Goal: Task Accomplishment & Management: Manage account settings

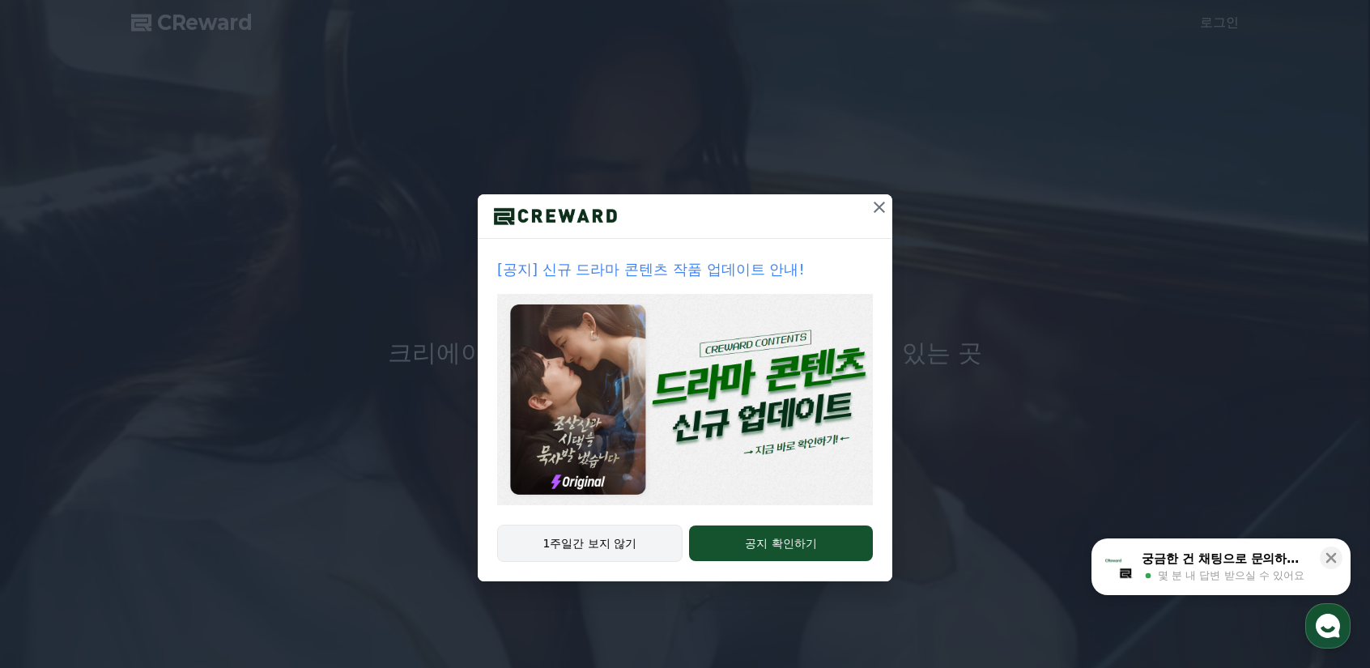
click at [626, 532] on button "1주일간 보지 않기" at bounding box center [589, 543] width 185 height 37
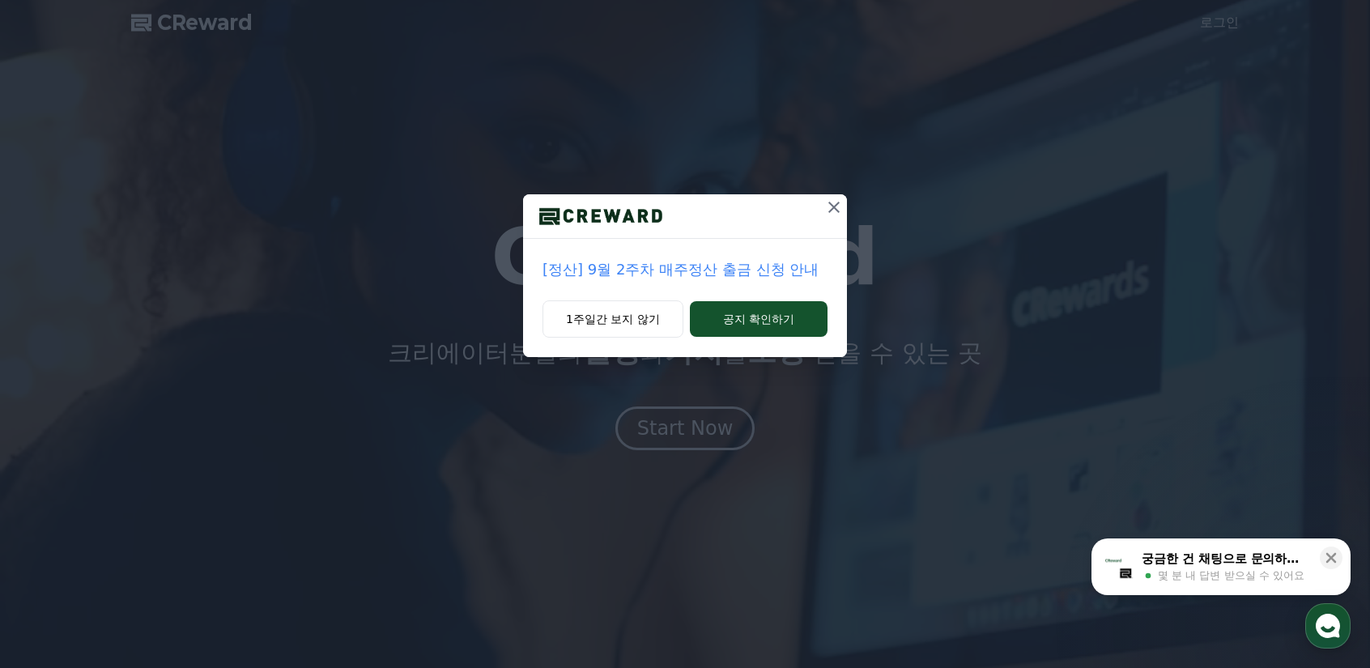
click at [832, 206] on icon at bounding box center [833, 207] width 11 height 11
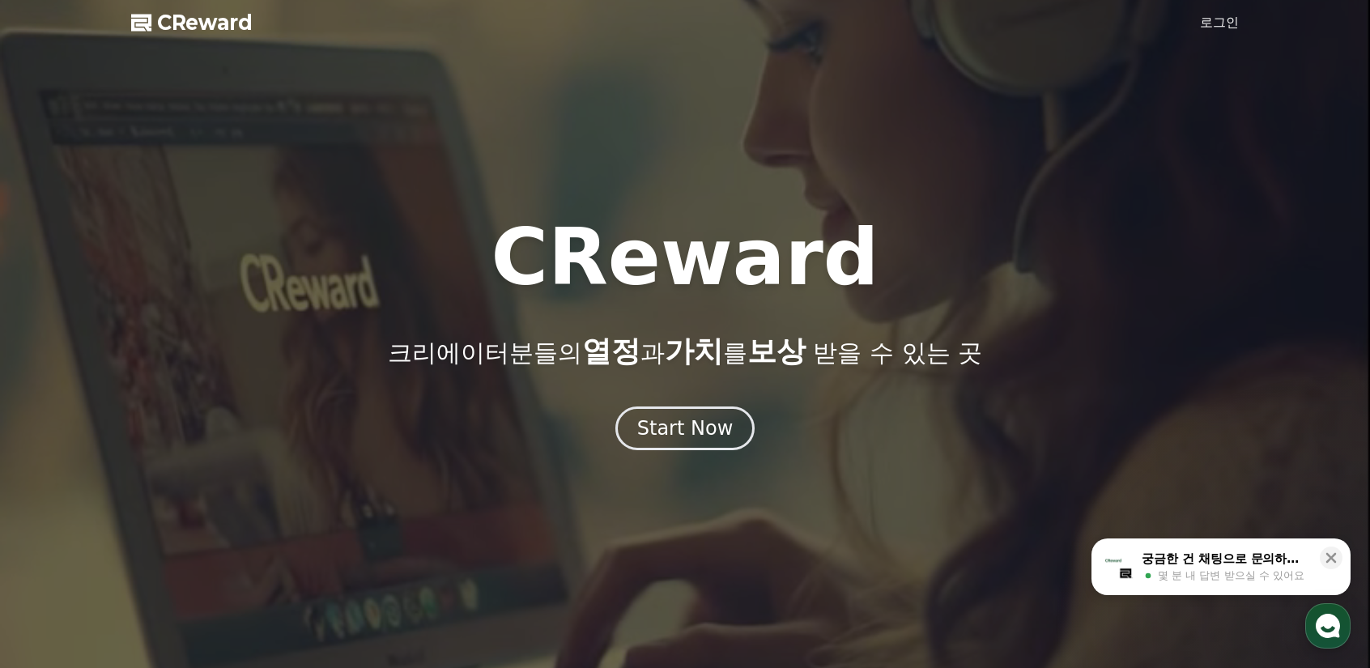
click at [1223, 16] on link "로그인" at bounding box center [1219, 22] width 39 height 19
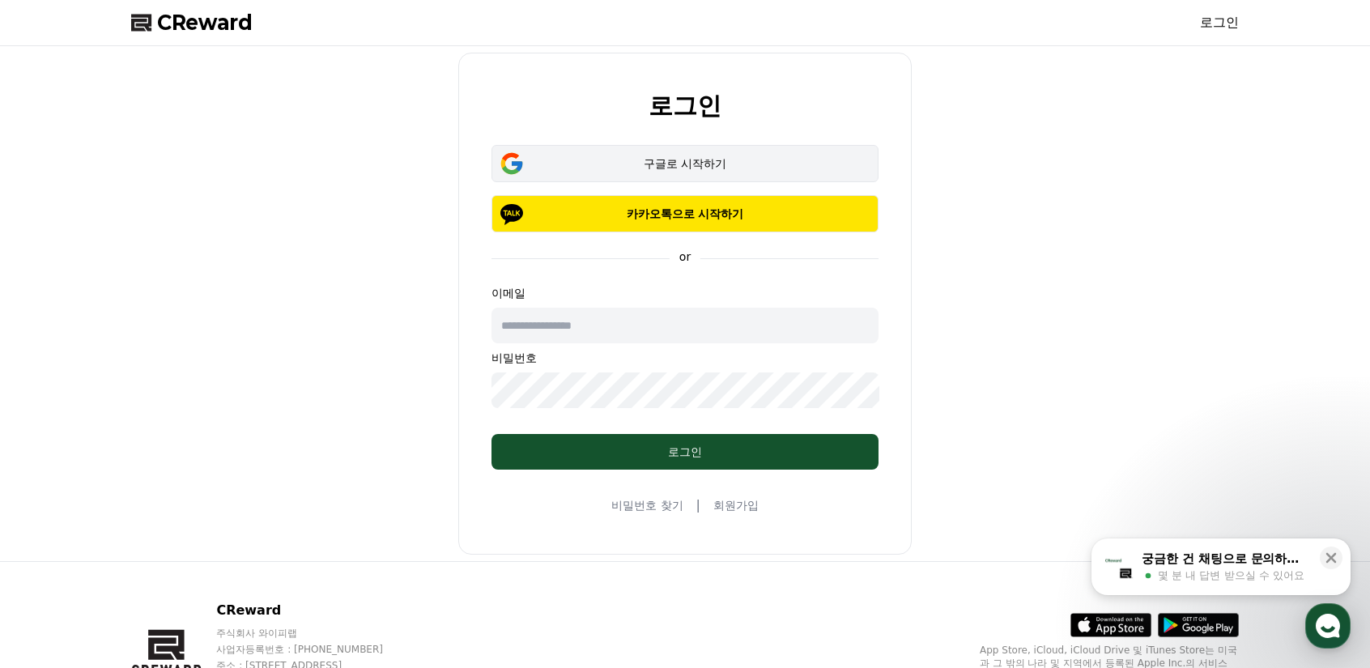
click at [699, 168] on div "구글로 시작하기" at bounding box center [685, 163] width 340 height 16
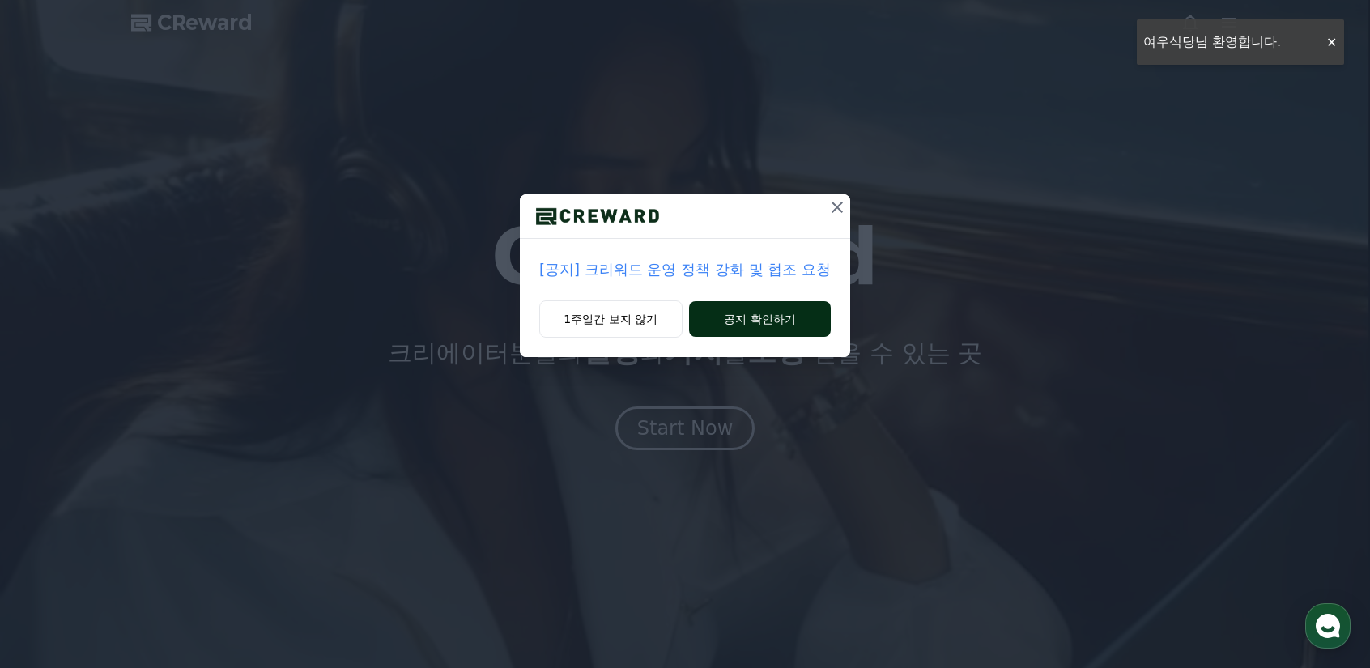
click at [727, 323] on button "공지 확인하기" at bounding box center [760, 319] width 142 height 36
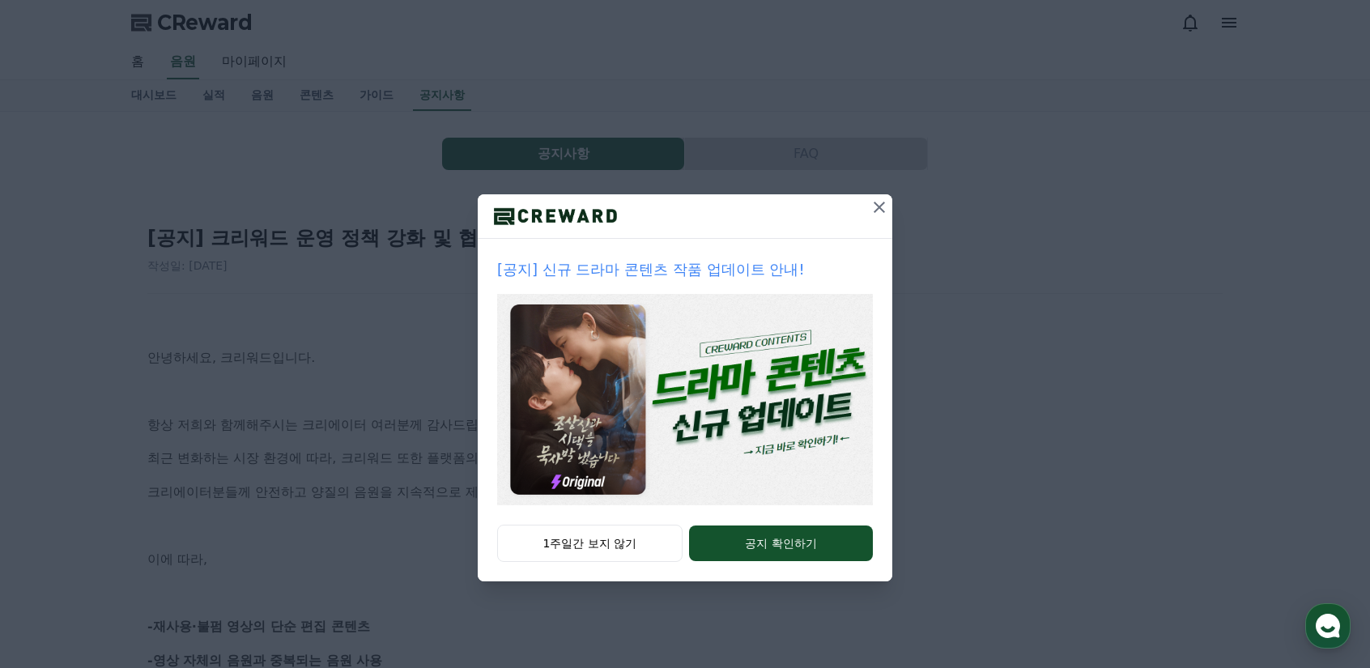
click at [877, 208] on icon at bounding box center [878, 207] width 11 height 11
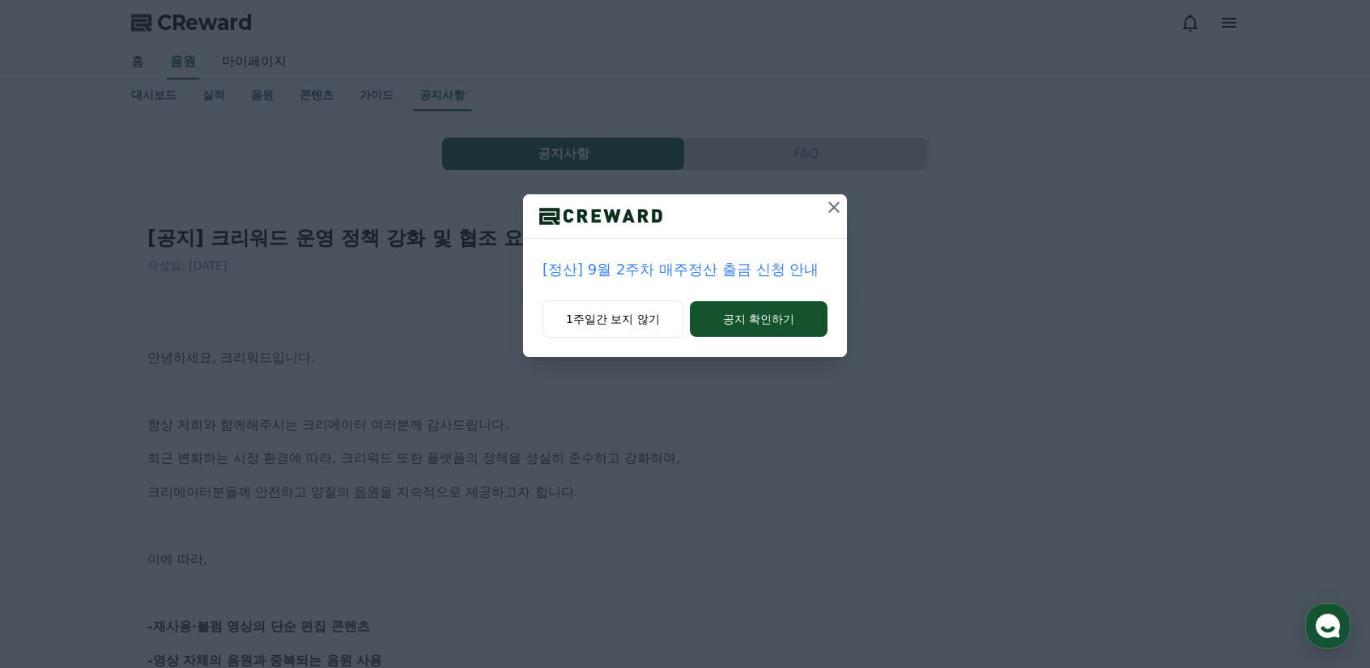
click at [830, 205] on icon at bounding box center [833, 207] width 19 height 19
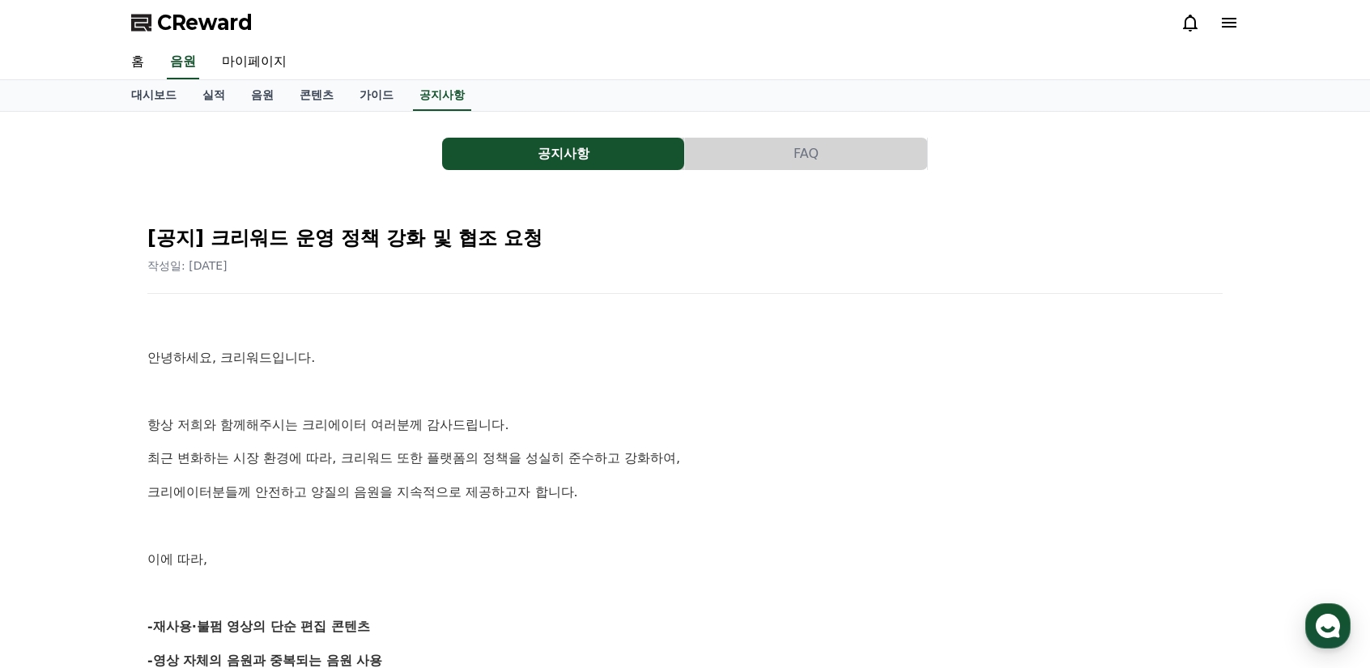
click at [533, 156] on button "공지사항" at bounding box center [563, 154] width 242 height 32
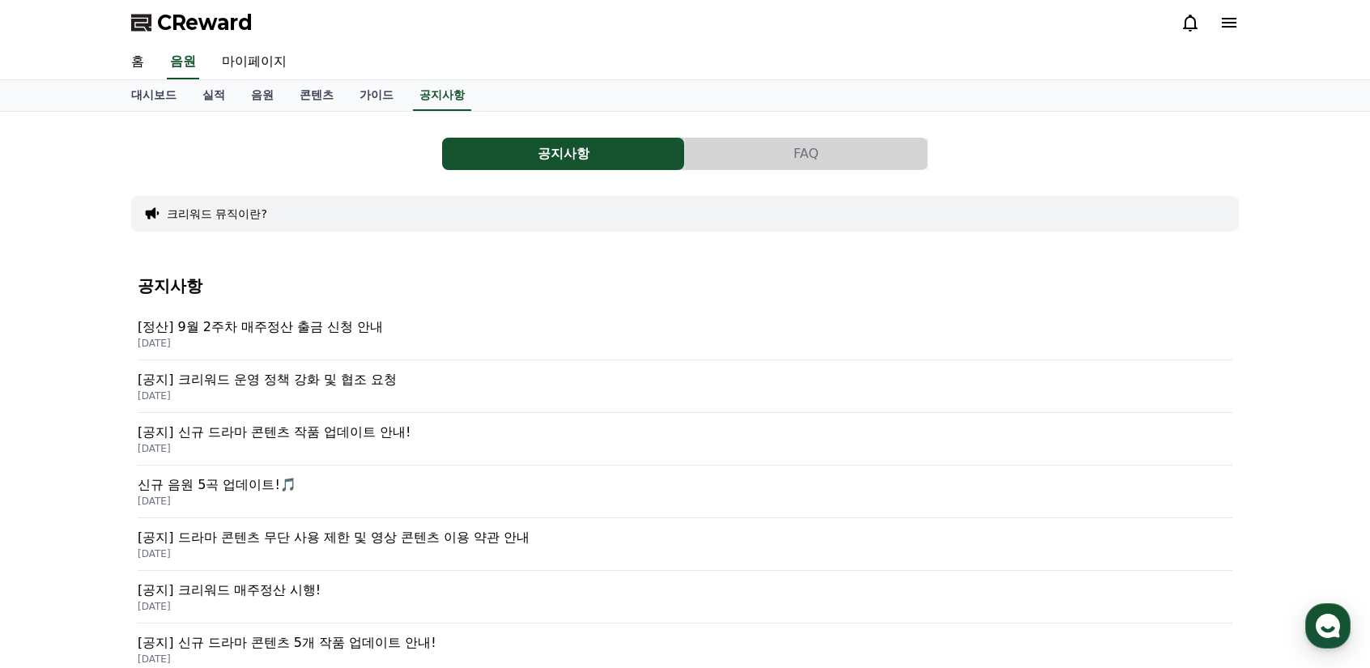
click at [367, 326] on p "[정산] 9월 2주차 매주정산 출금 신청 안내" at bounding box center [685, 326] width 1094 height 19
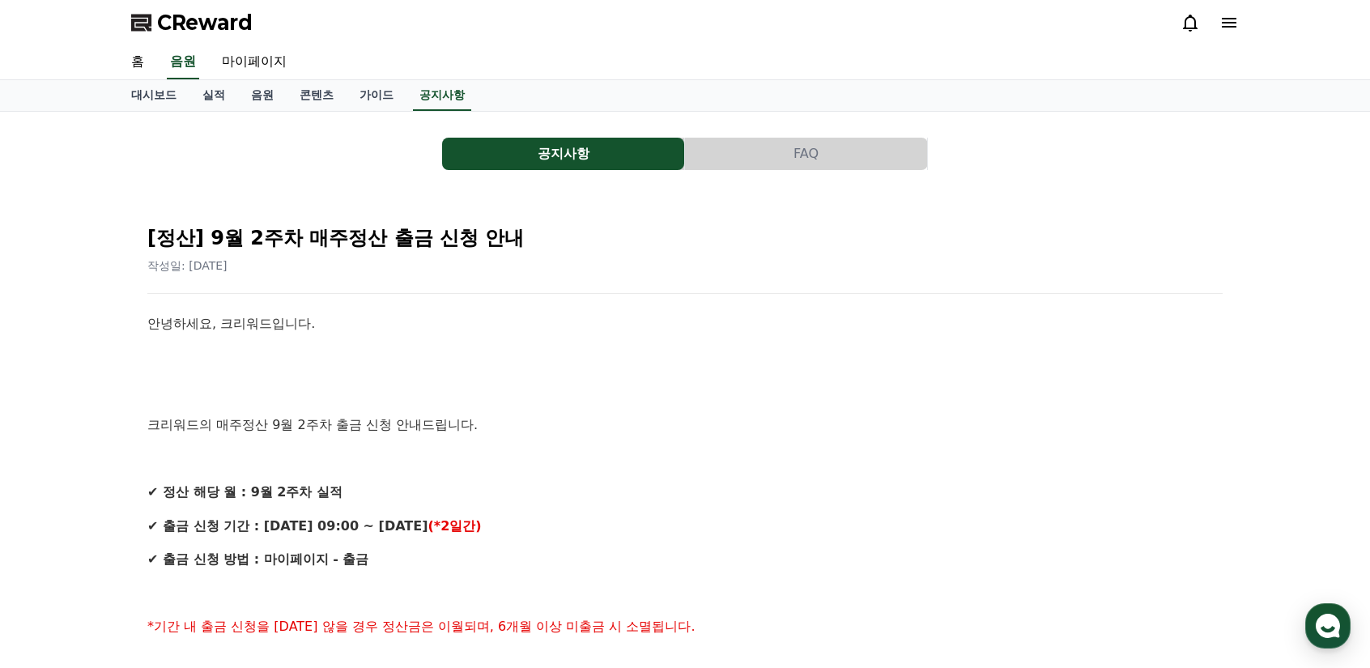
click at [1230, 19] on icon at bounding box center [1228, 23] width 15 height 10
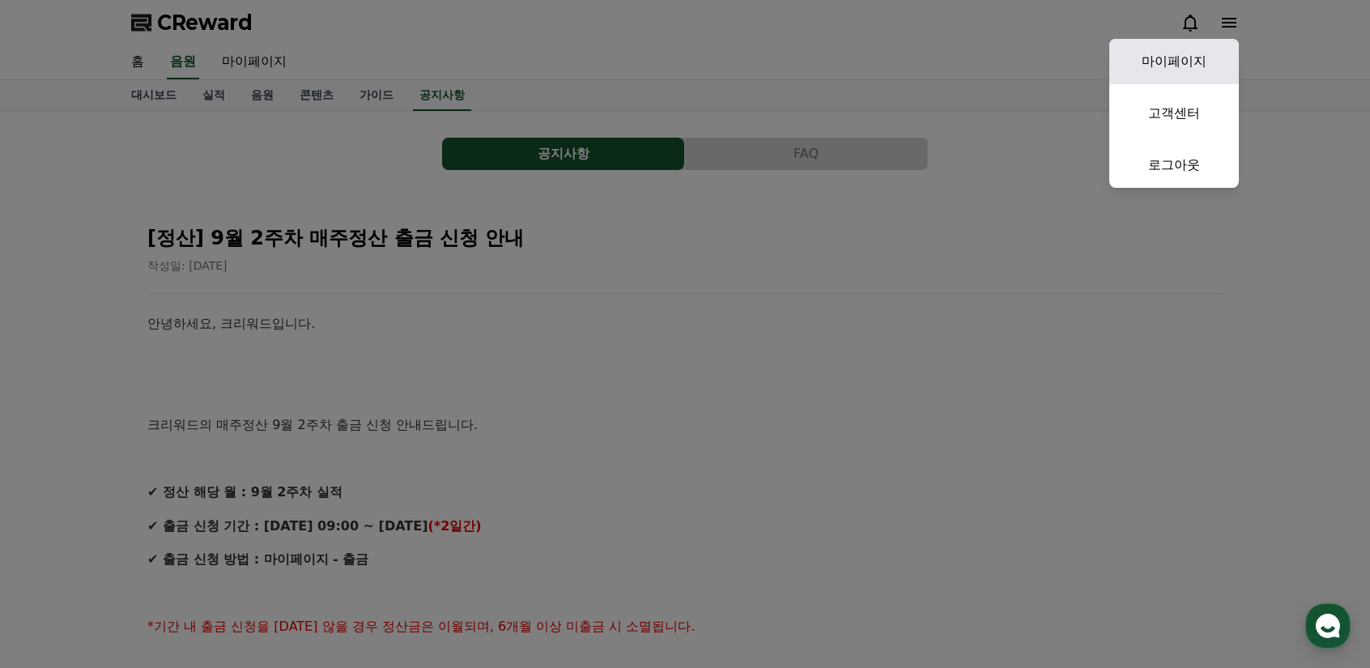
click at [1185, 62] on link "마이페이지" at bounding box center [1174, 61] width 130 height 45
select select "**********"
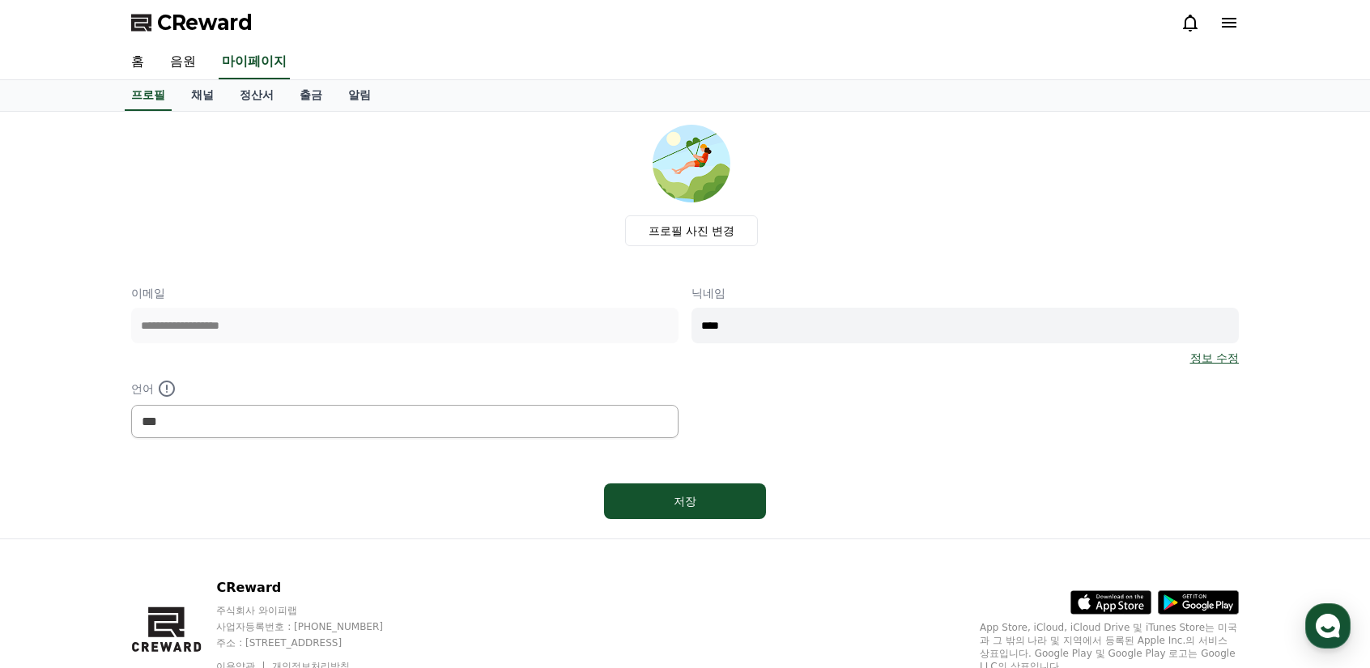
click at [222, 9] on div "CReward" at bounding box center [684, 22] width 1133 height 45
click at [206, 84] on link "채널" at bounding box center [202, 95] width 49 height 31
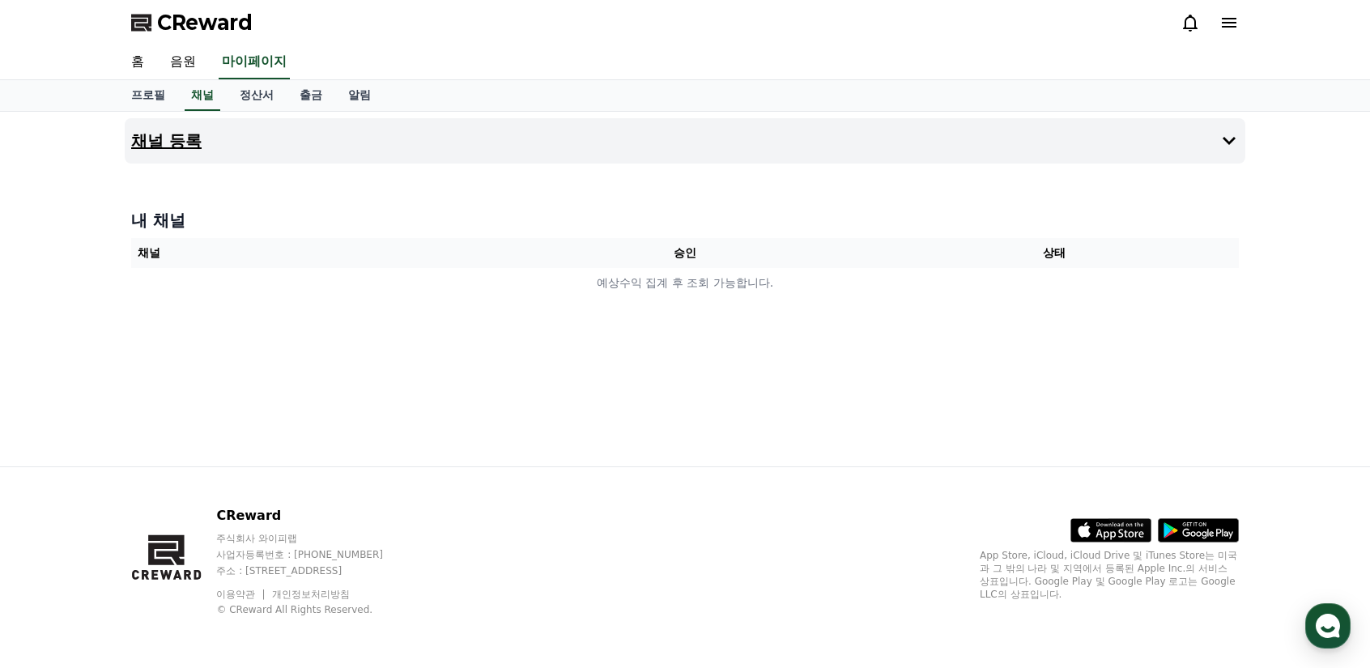
click at [715, 128] on button "채널 등록" at bounding box center [685, 140] width 1120 height 45
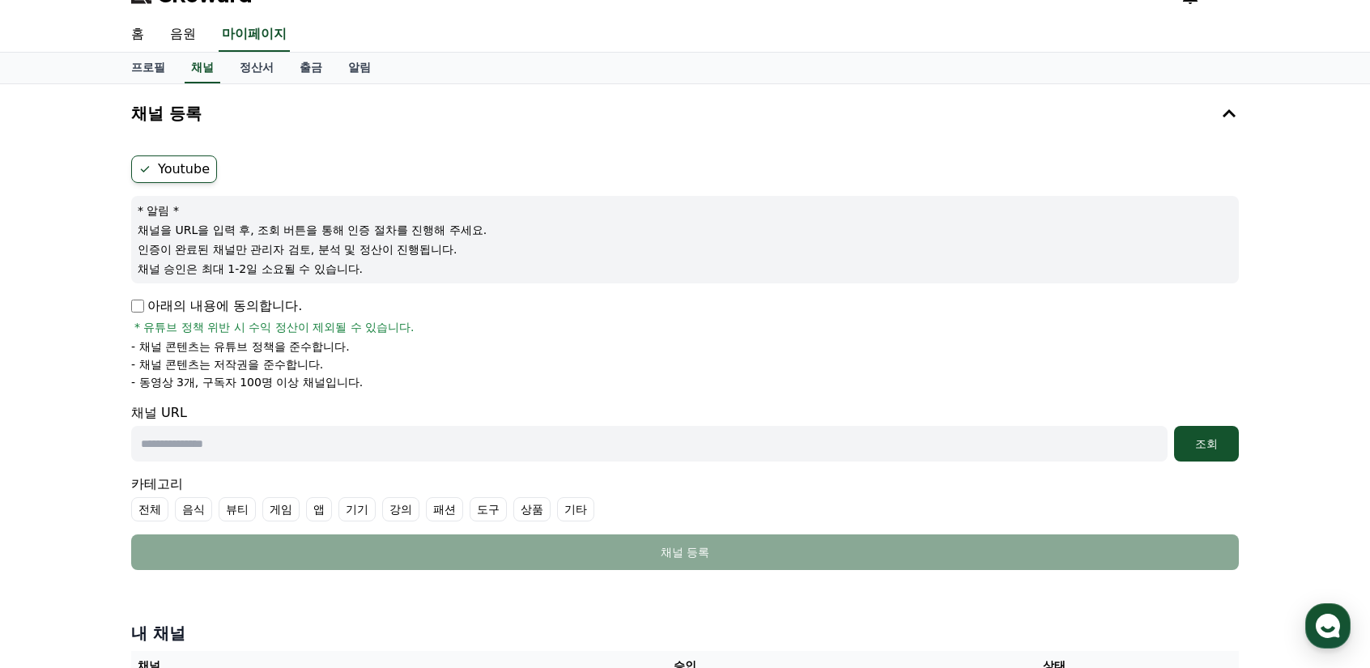
scroll to position [81, 0]
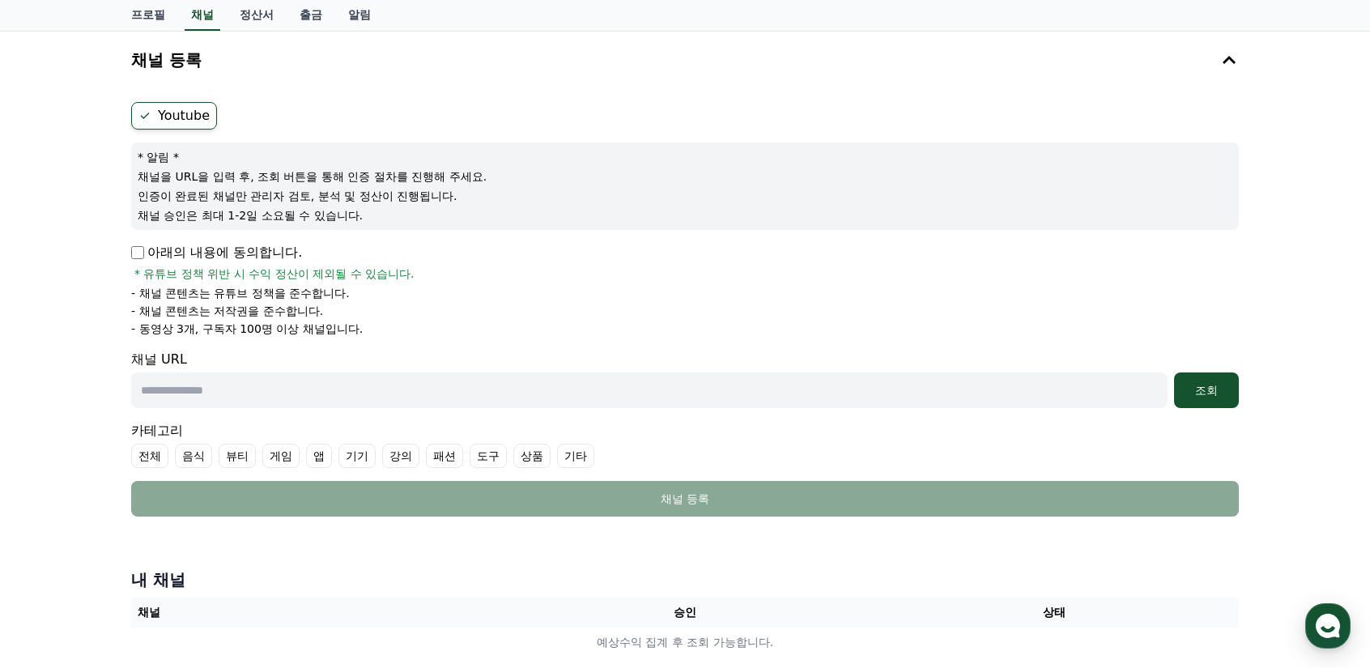
click at [804, 236] on form "Youtube * 알림 * 채널을 URL을 입력 후, 조회 버튼을 통해 인증 절차를 진행해 주세요. 인증이 완료된 채널만 관리자 검토, 분석 …" at bounding box center [684, 309] width 1107 height 414
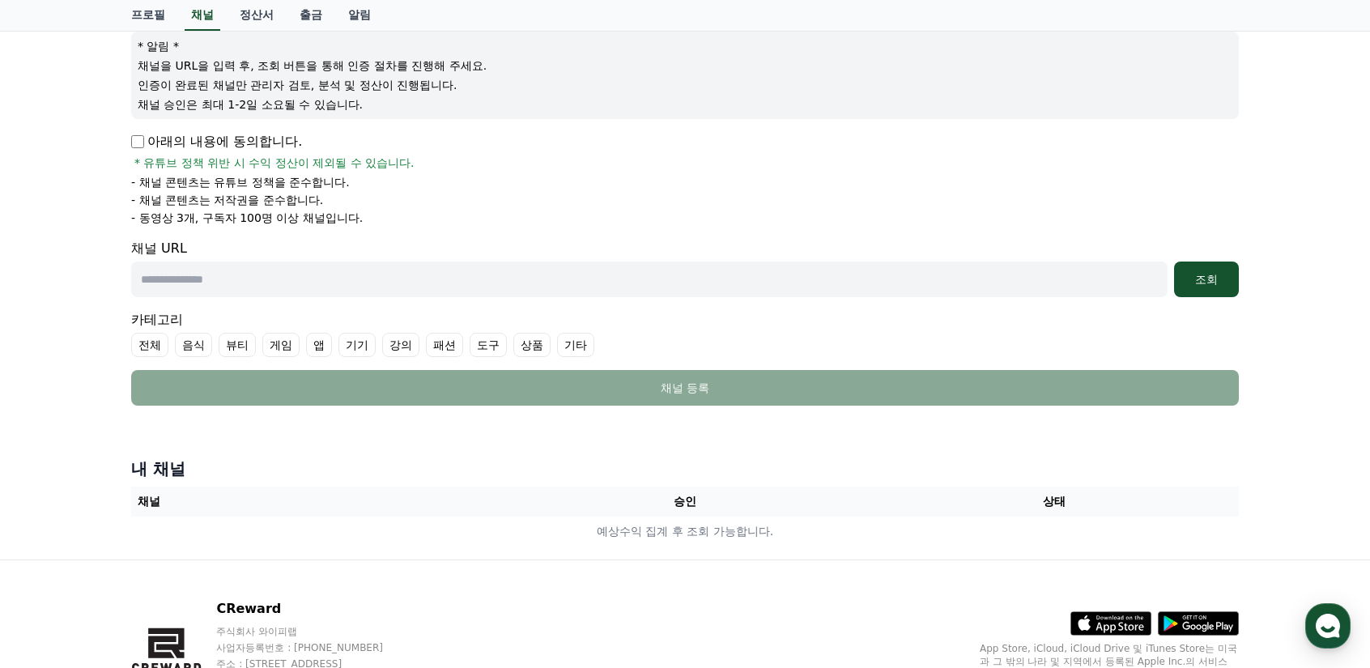
scroll to position [243, 0]
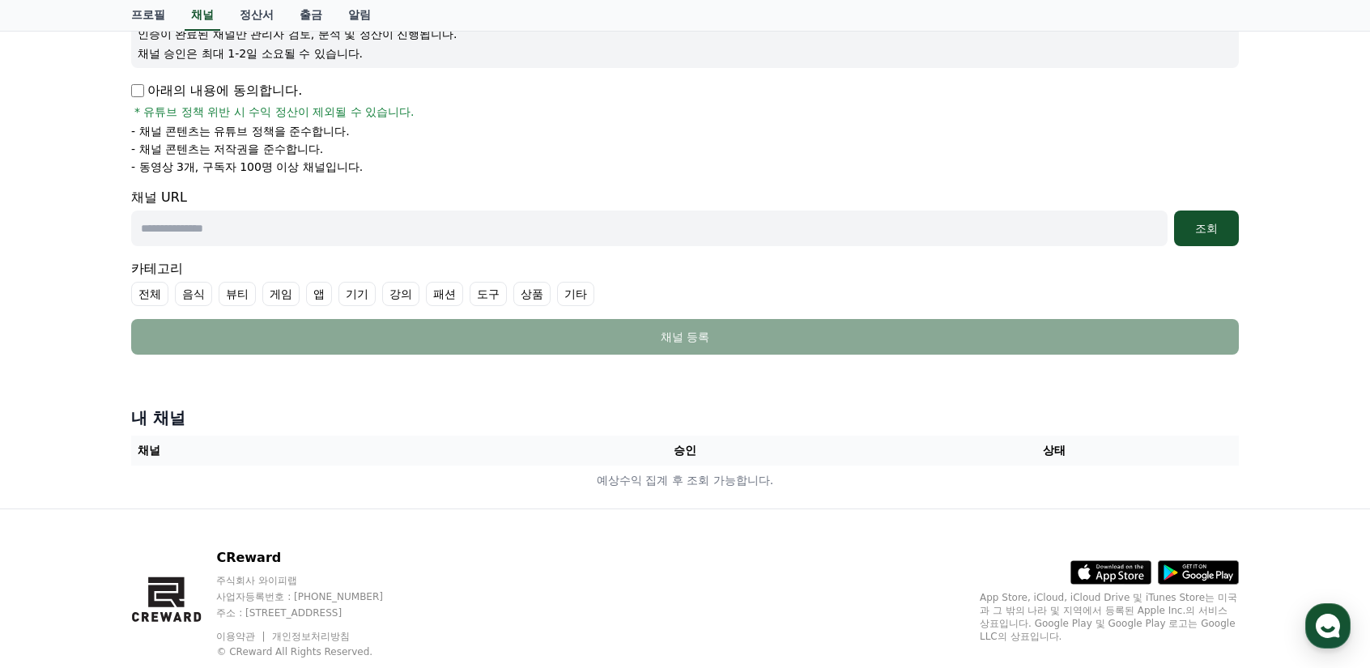
click at [546, 240] on input "text" at bounding box center [649, 228] width 1036 height 36
click at [254, 229] on input "text" at bounding box center [649, 228] width 1036 height 36
paste input "**********"
type input "**********"
click at [1188, 232] on div "조회" at bounding box center [1206, 228] width 52 height 16
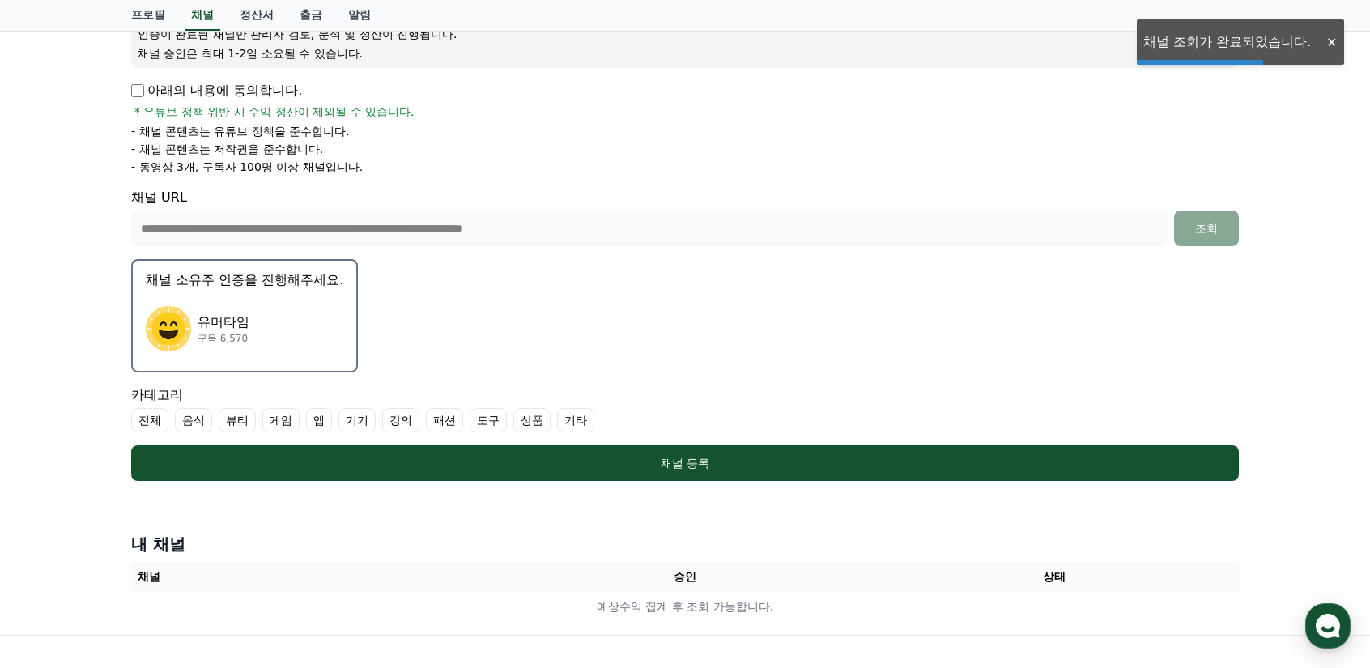
click at [264, 310] on div "유머타임 구독 6,570" at bounding box center [245, 328] width 198 height 65
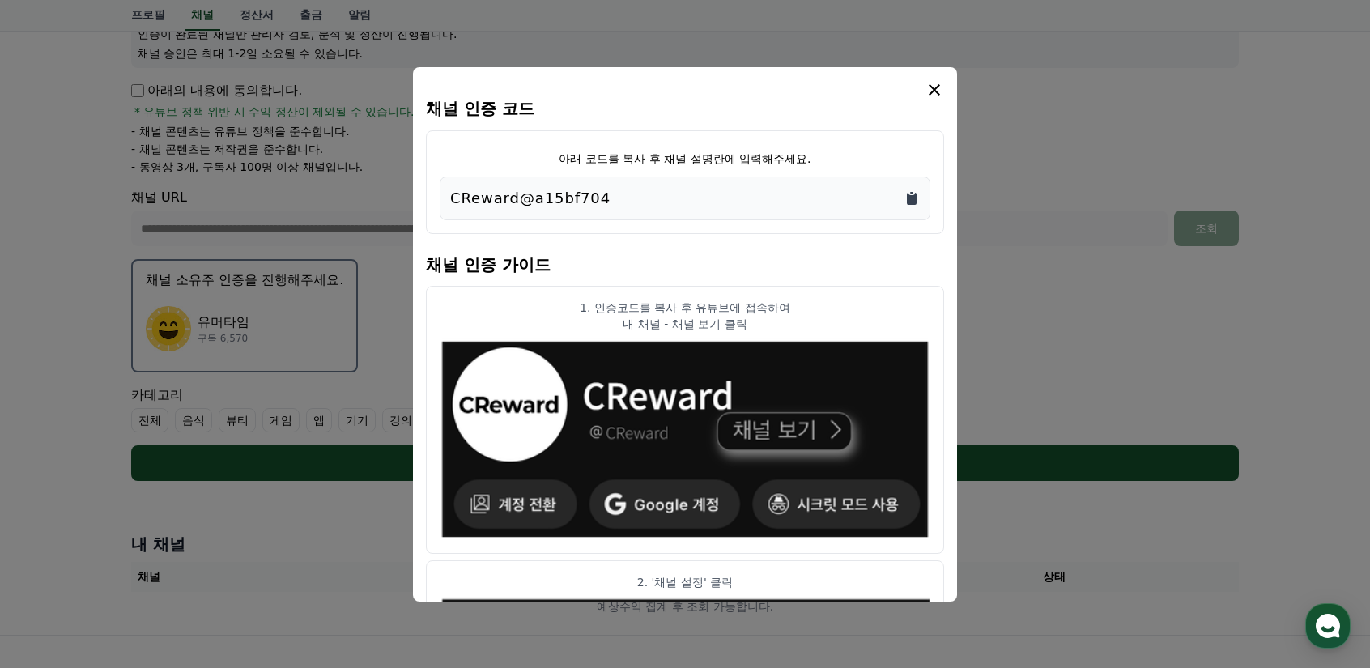
click at [907, 196] on icon "Copy to clipboard" at bounding box center [912, 199] width 10 height 12
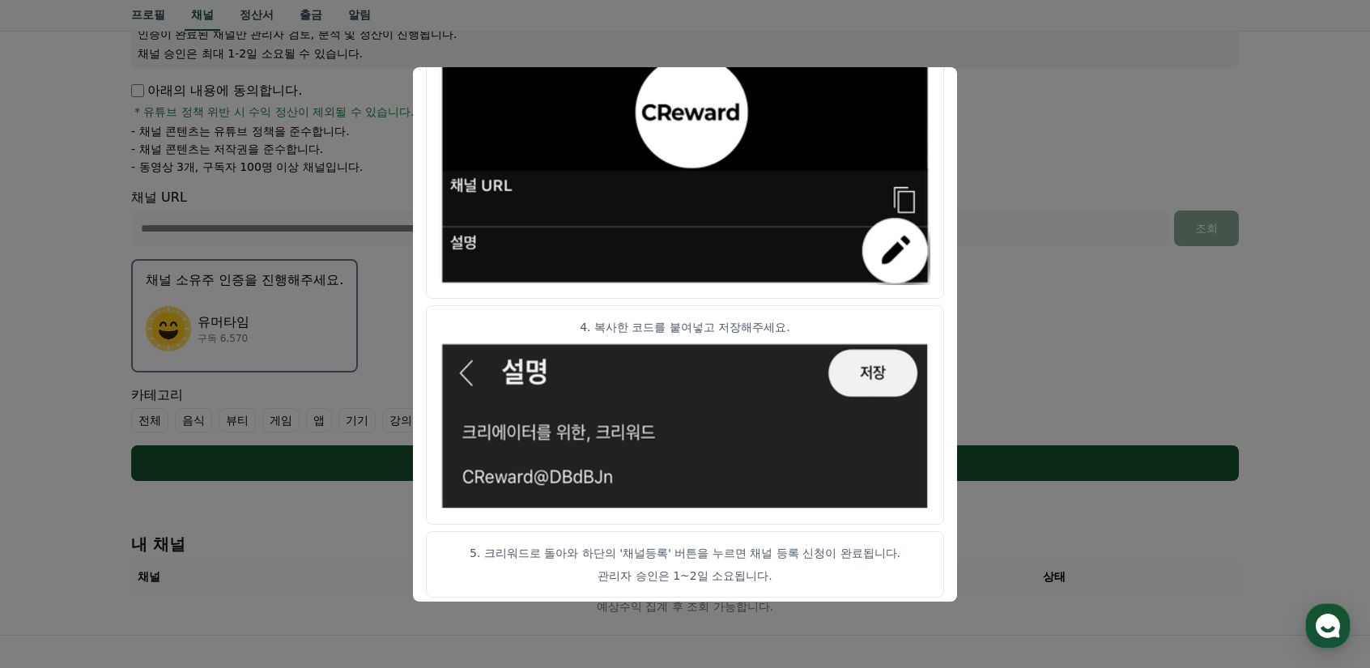
scroll to position [860, 0]
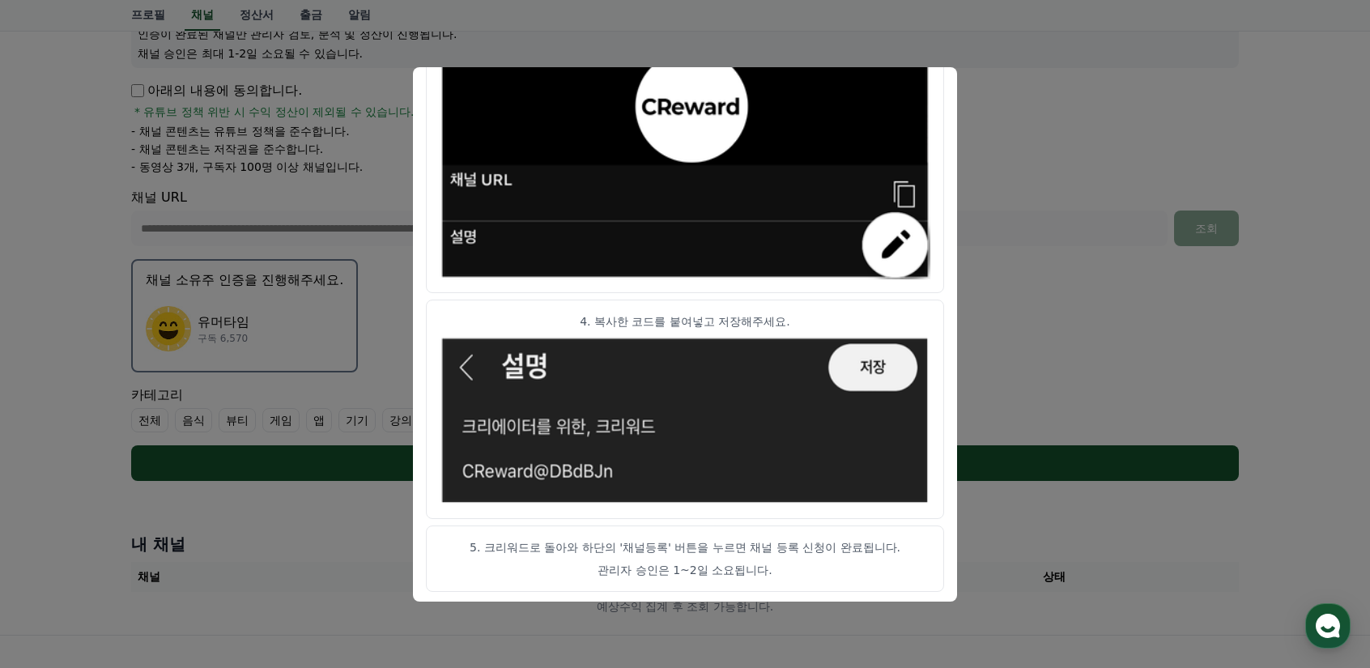
click at [1064, 412] on button "close modal" at bounding box center [685, 334] width 1370 height 668
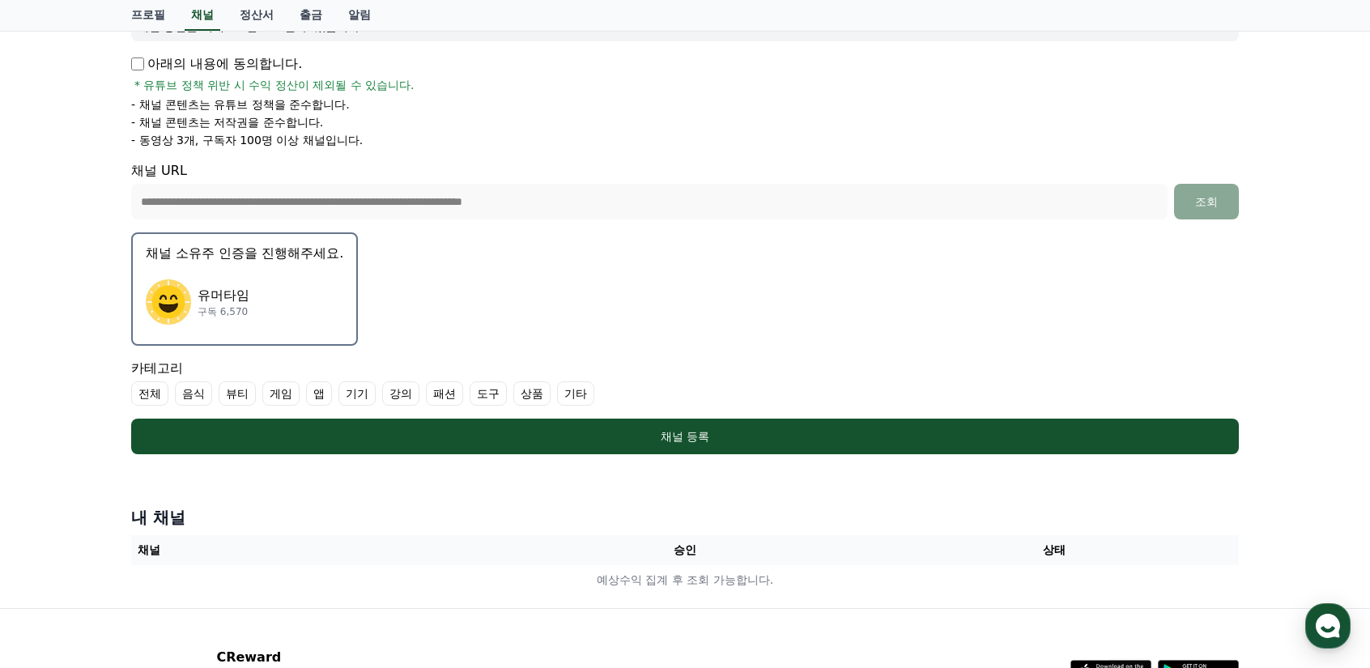
scroll to position [409, 0]
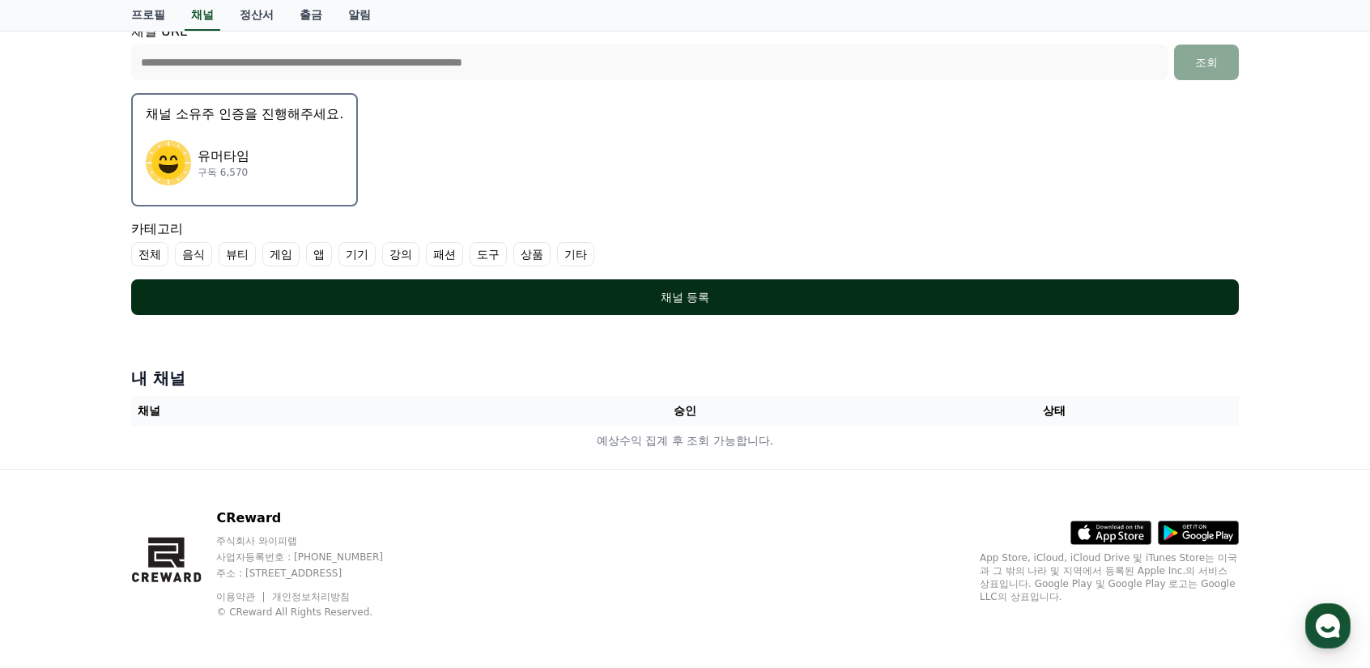
click at [621, 293] on div "채널 등록" at bounding box center [685, 297] width 1043 height 16
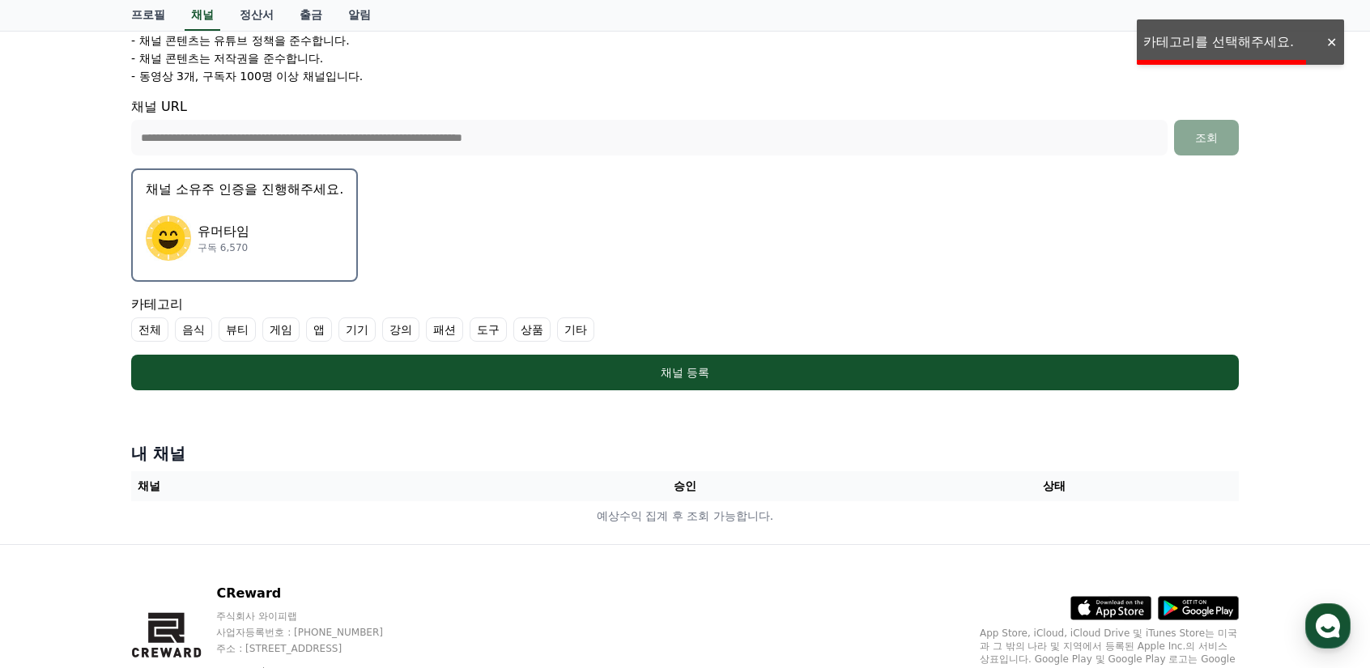
scroll to position [328, 0]
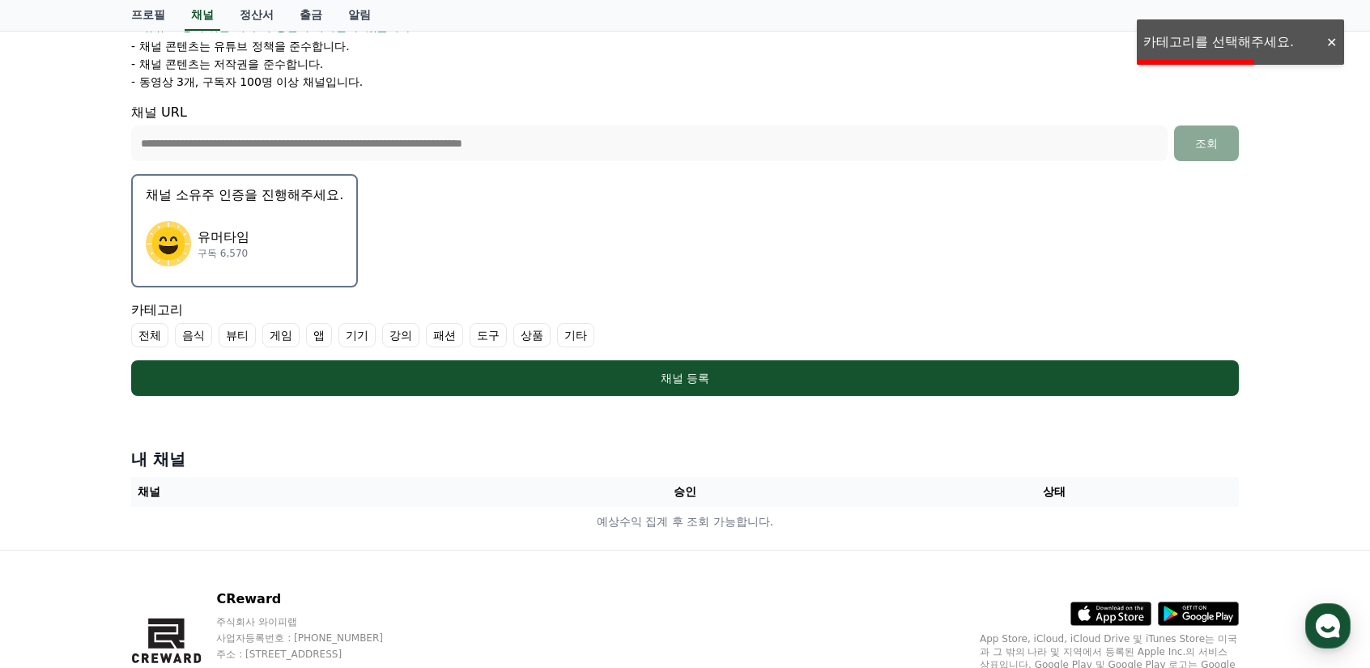
click at [1326, 36] on div at bounding box center [1331, 42] width 26 height 15
click at [568, 331] on label "기타" at bounding box center [575, 335] width 37 height 24
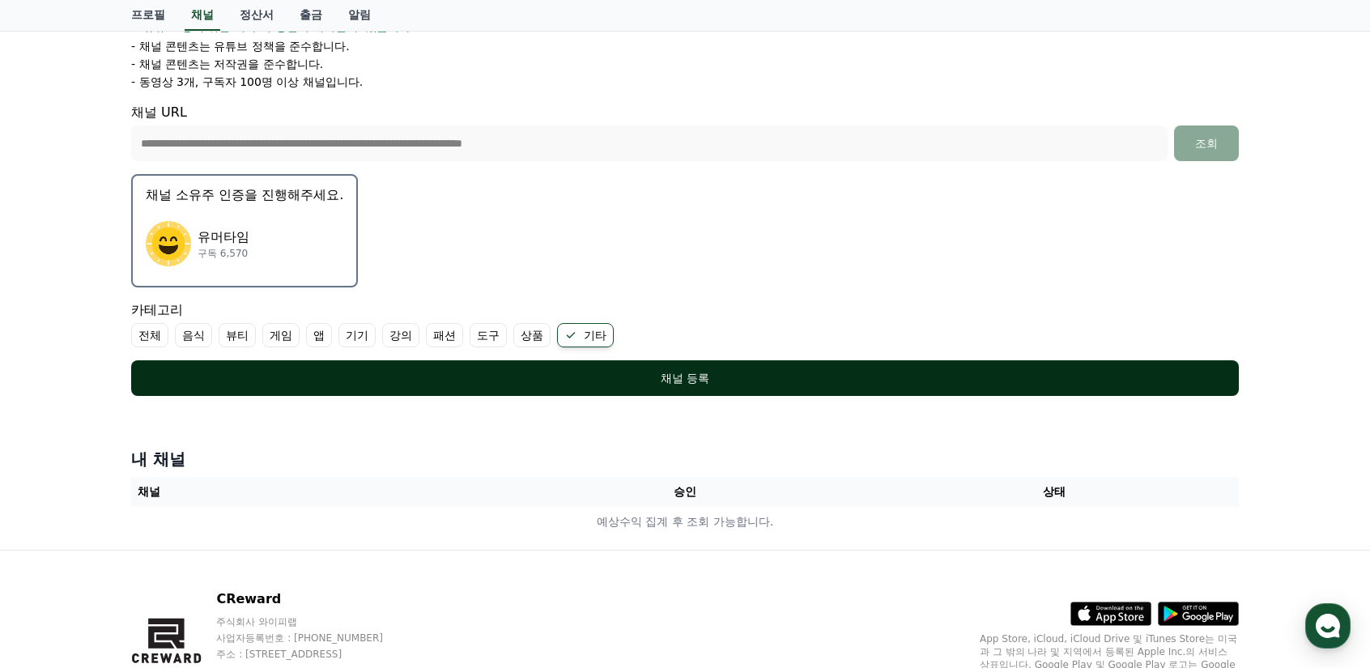
click at [304, 371] on div "채널 등록" at bounding box center [685, 378] width 1043 height 16
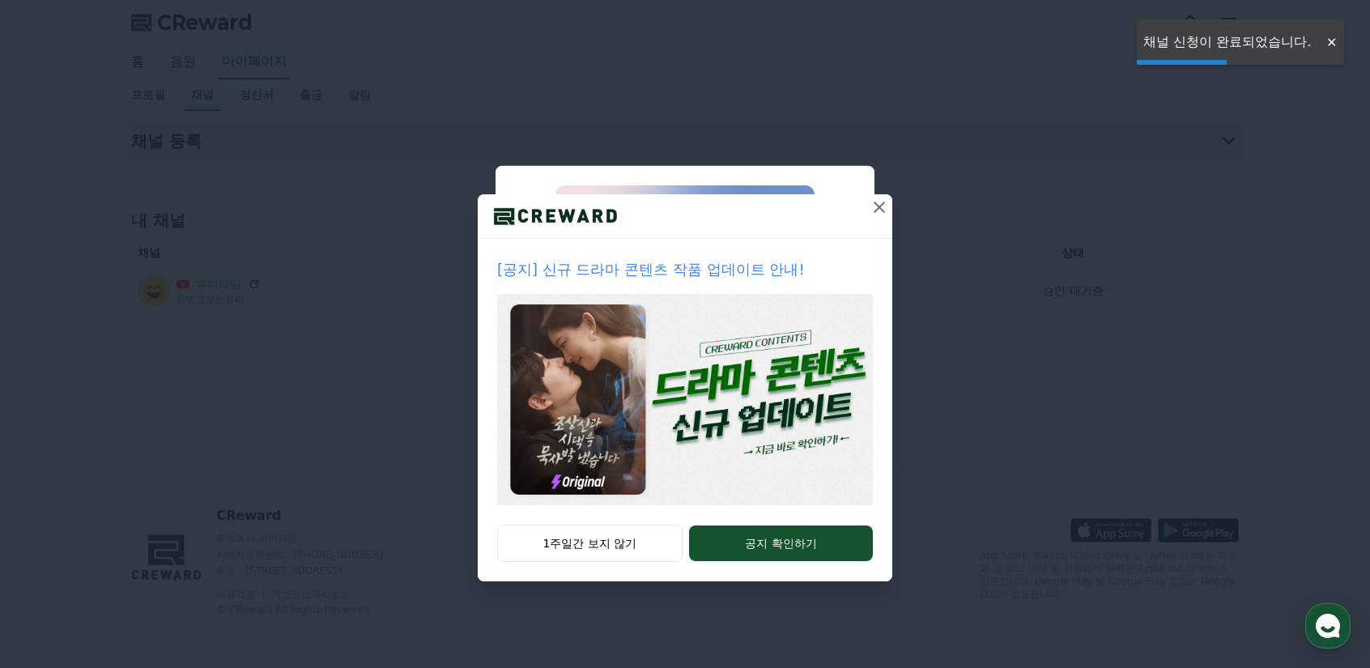
click at [882, 215] on icon at bounding box center [878, 207] width 19 height 19
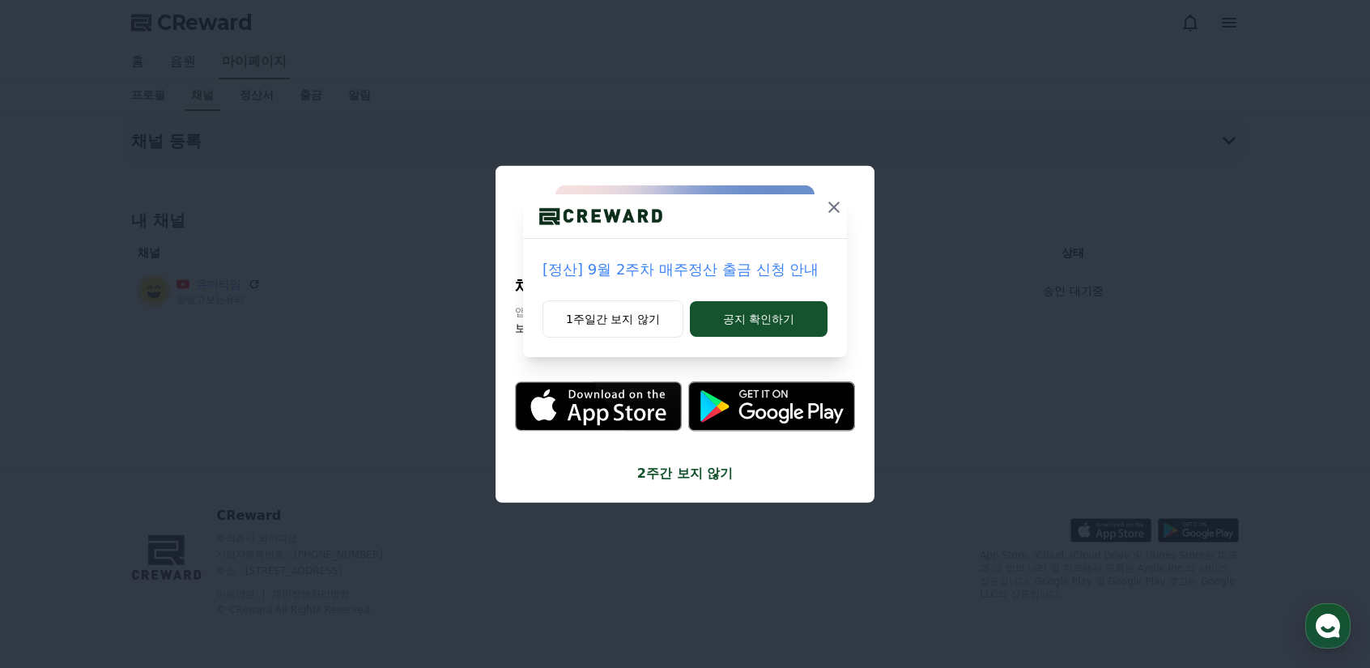
click at [834, 206] on icon at bounding box center [833, 207] width 11 height 11
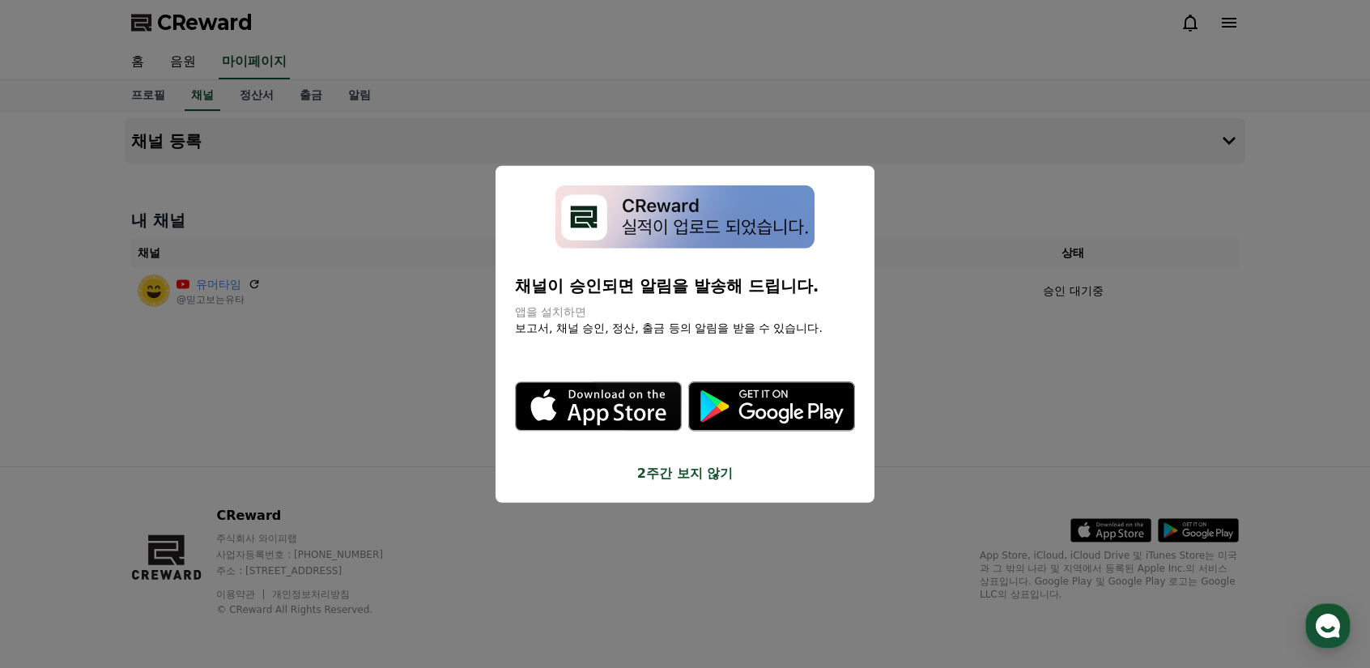
click at [706, 474] on button "2주간 보지 않기" at bounding box center [685, 473] width 340 height 19
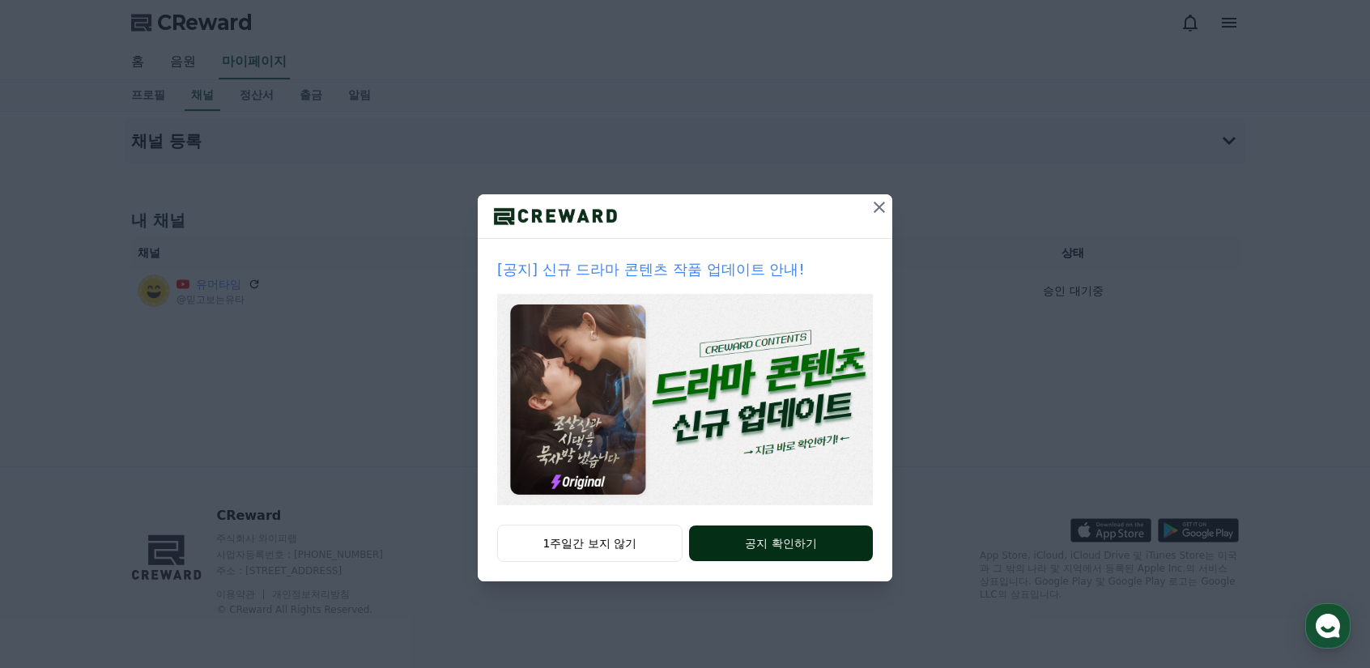
click at [719, 542] on button "공지 확인하기" at bounding box center [781, 543] width 184 height 36
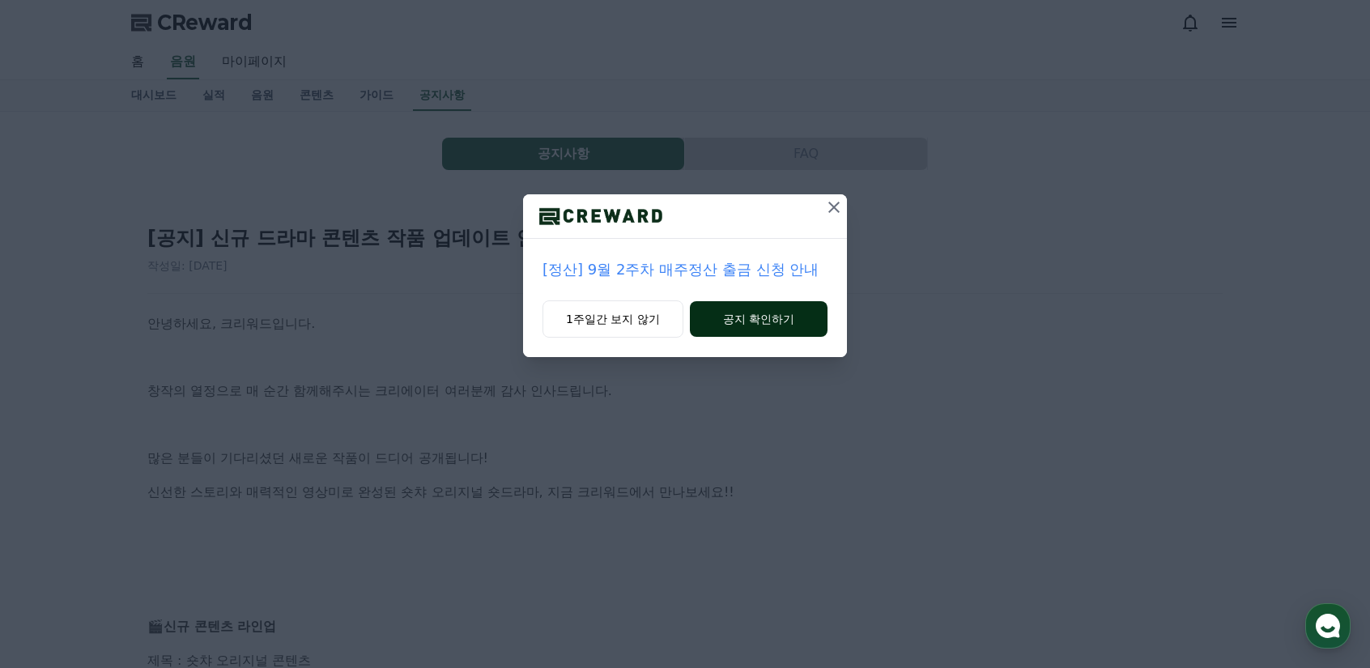
click at [769, 313] on button "공지 확인하기" at bounding box center [759, 319] width 138 height 36
